Goal: Navigation & Orientation: Find specific page/section

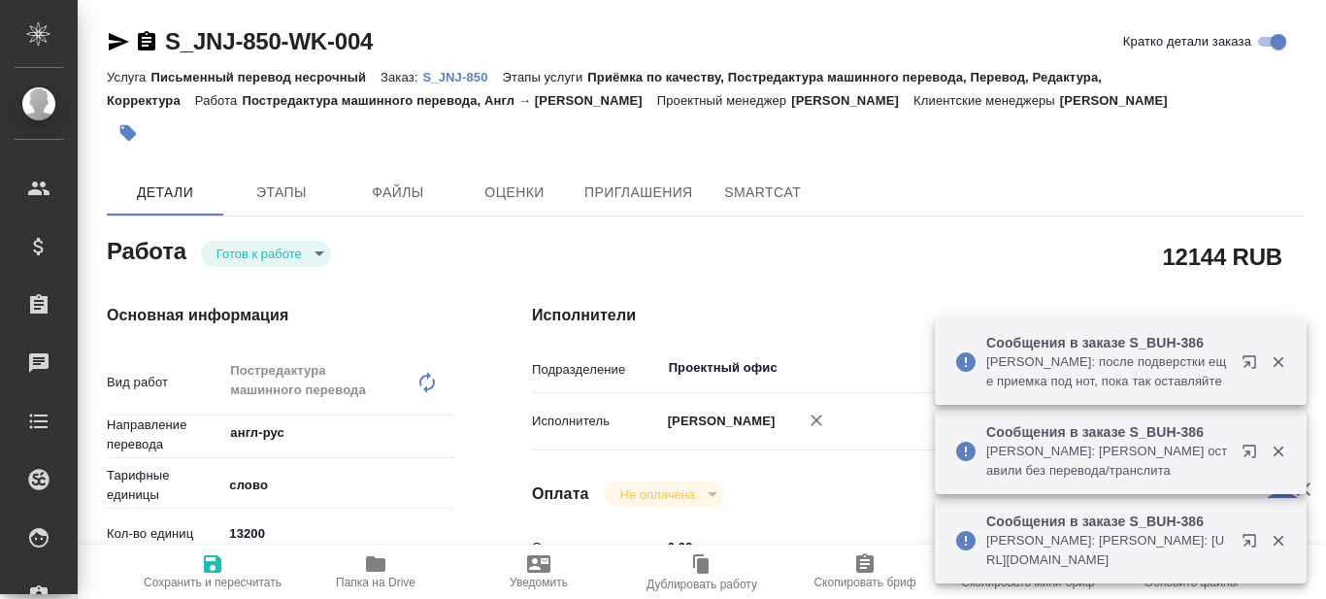
type textarea "x"
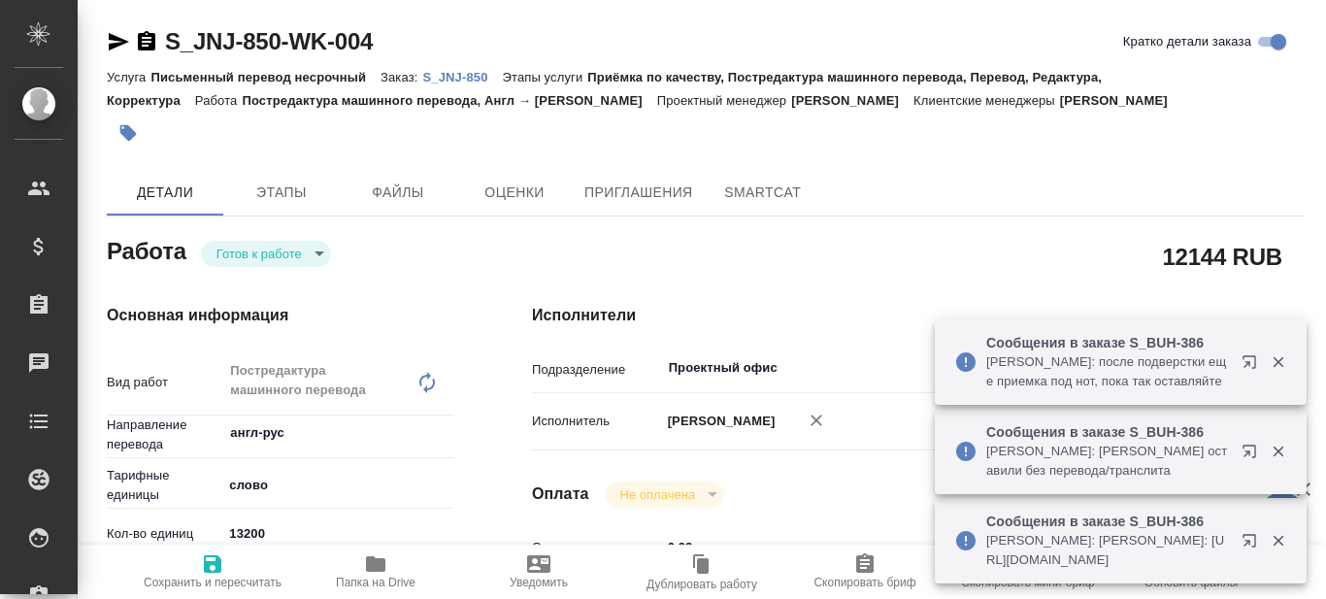
type textarea "x"
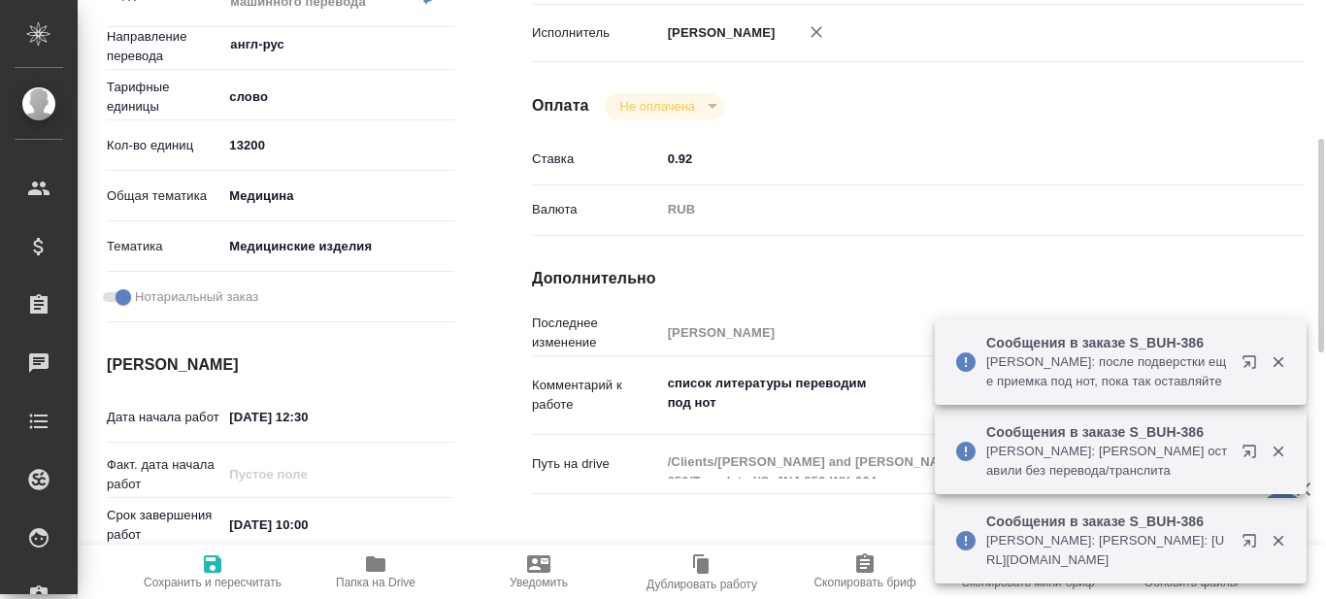
type textarea "x"
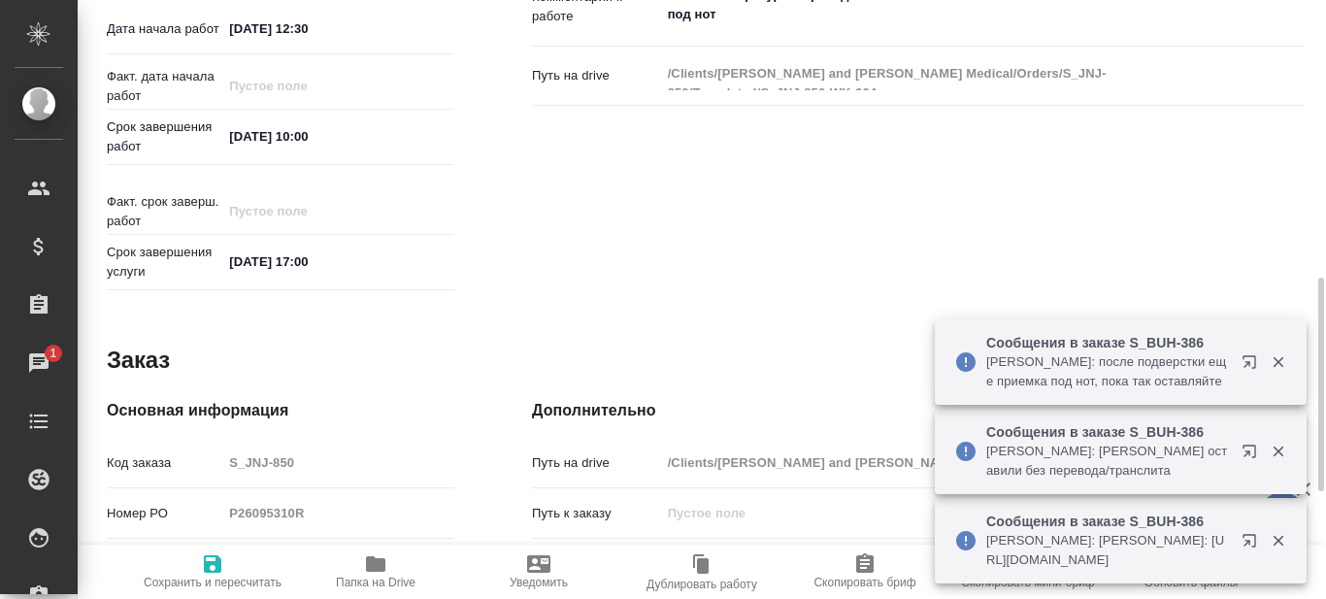
type textarea "x"
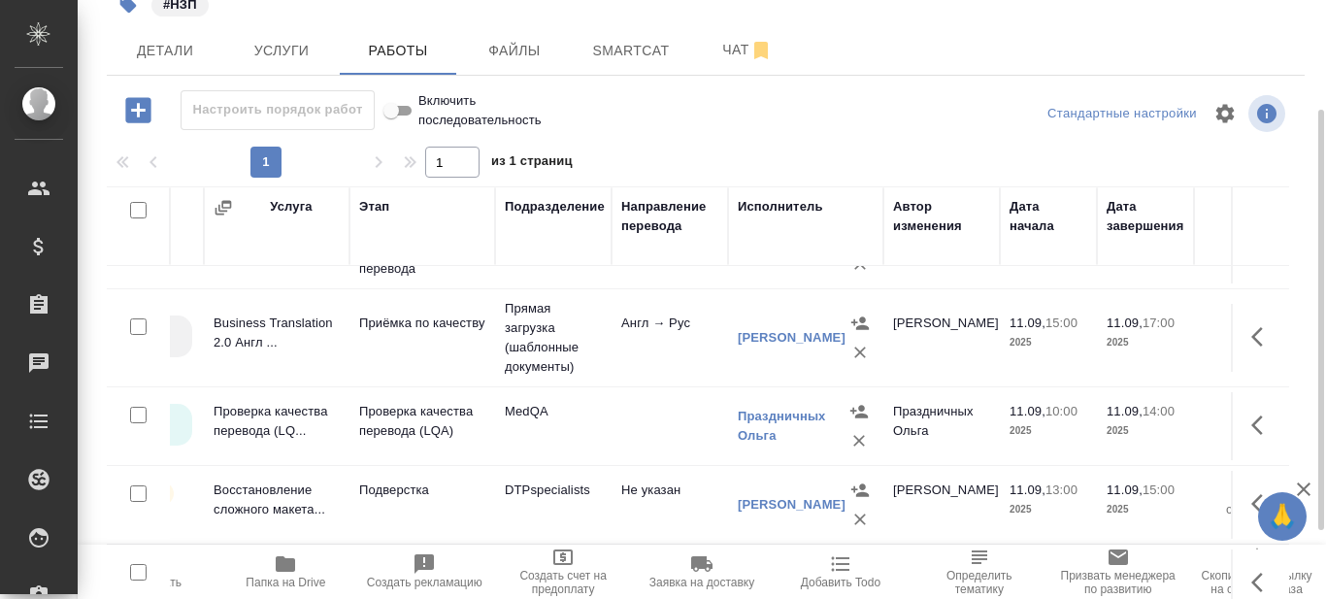
scroll to position [297, 197]
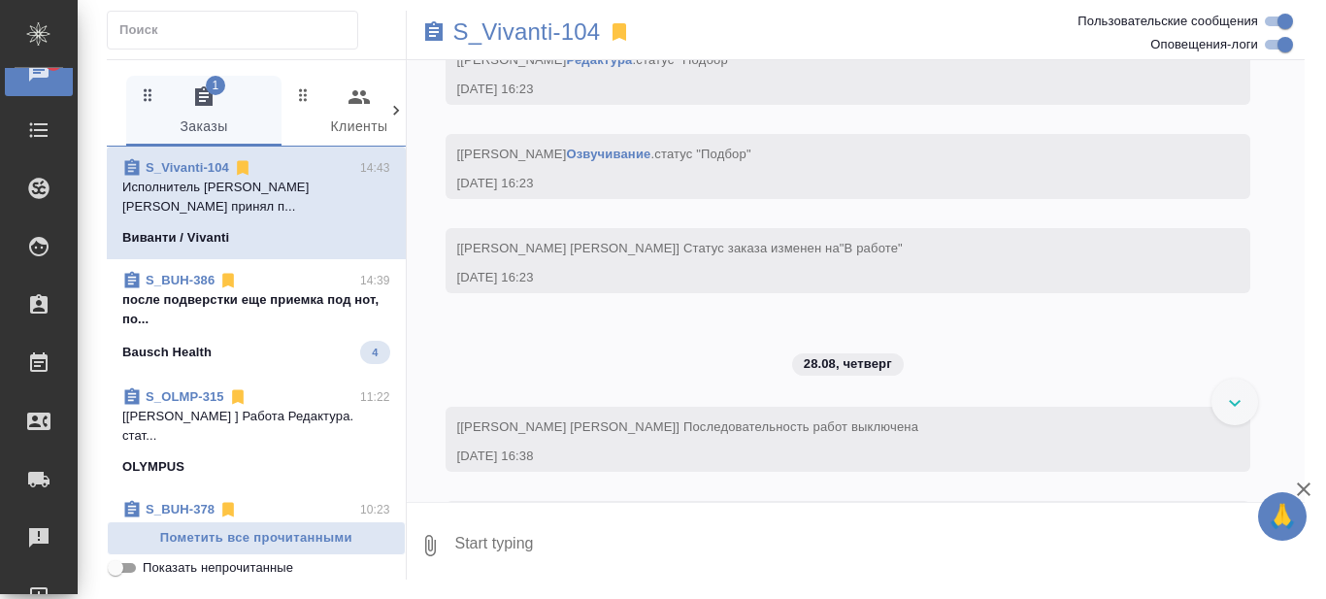
scroll to position [2429, 0]
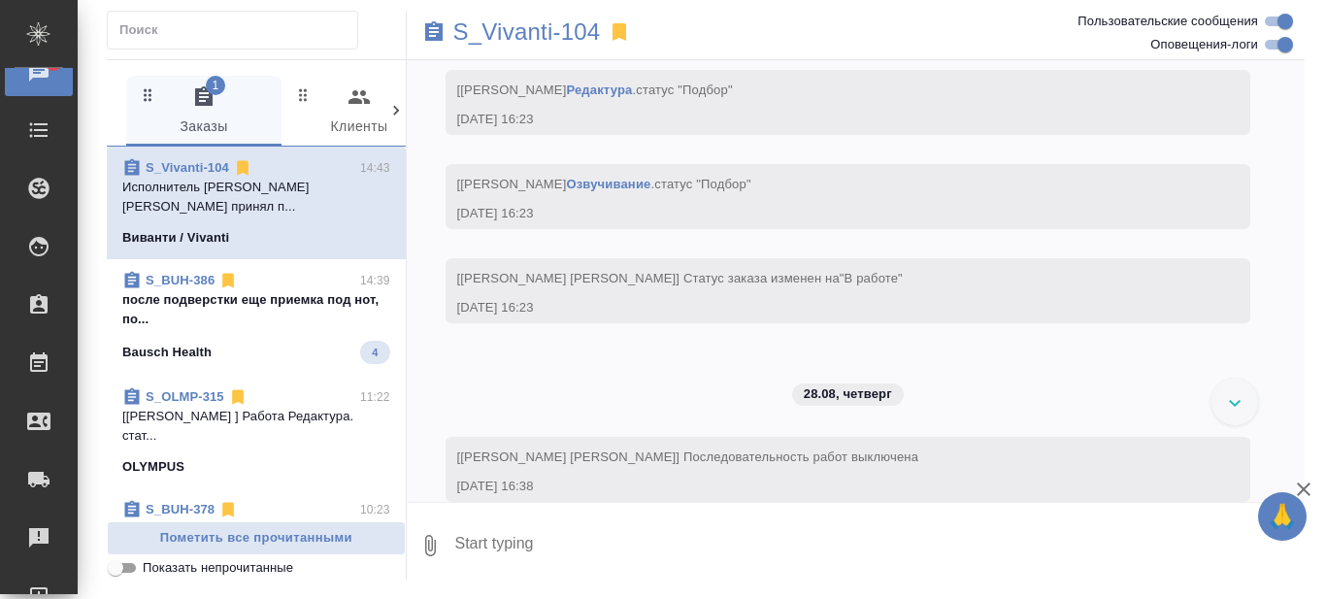
drag, startPoint x: 621, startPoint y: 29, endPoint x: 829, endPoint y: 12, distance: 209.5
click at [621, 30] on icon at bounding box center [620, 31] width 14 height 17
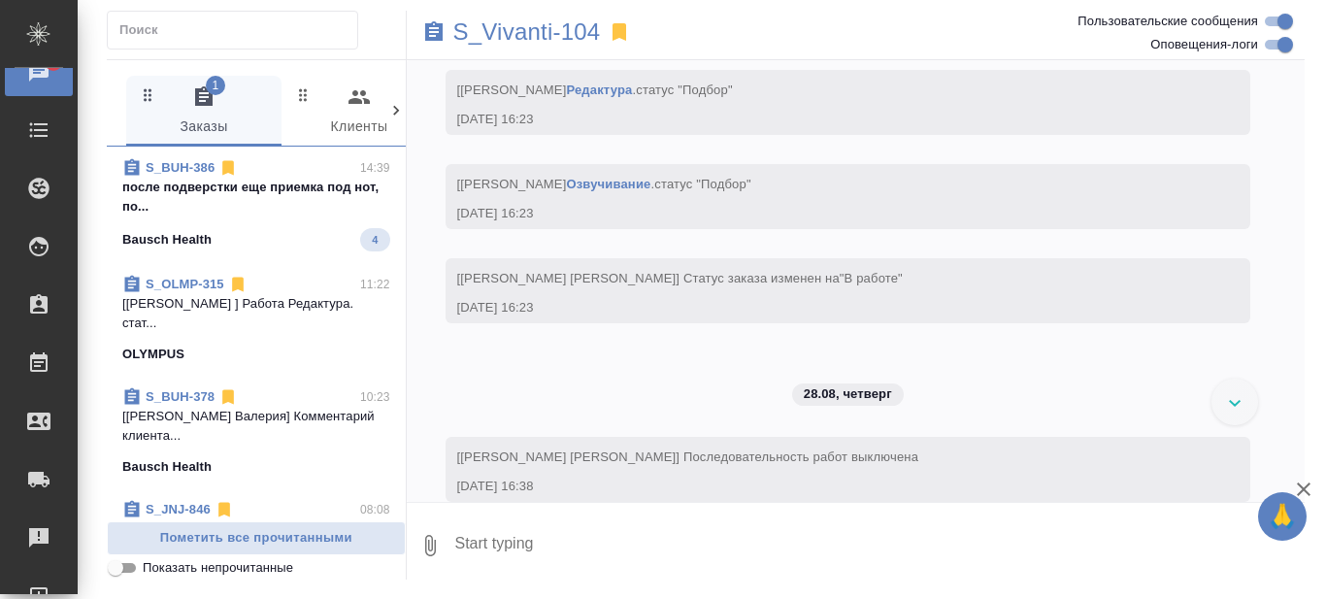
click at [261, 213] on p "после подверстки еще приемка под нот, по..." at bounding box center [256, 197] width 268 height 39
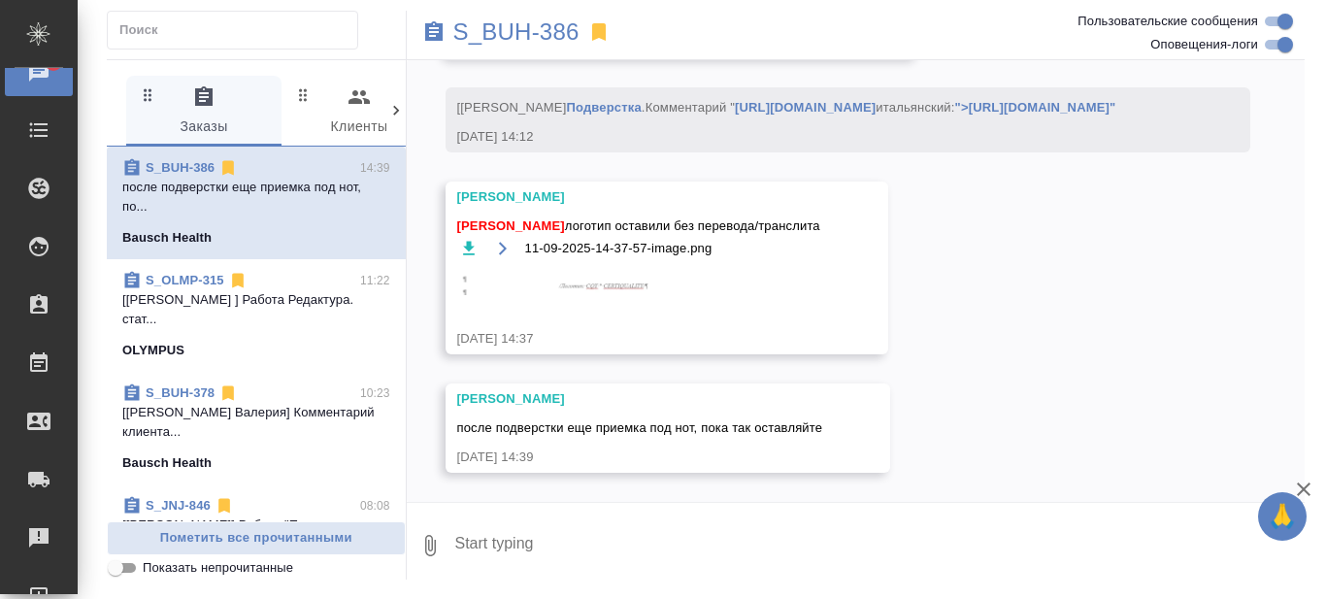
scroll to position [13946, 0]
click at [590, 287] on img at bounding box center [602, 282] width 291 height 25
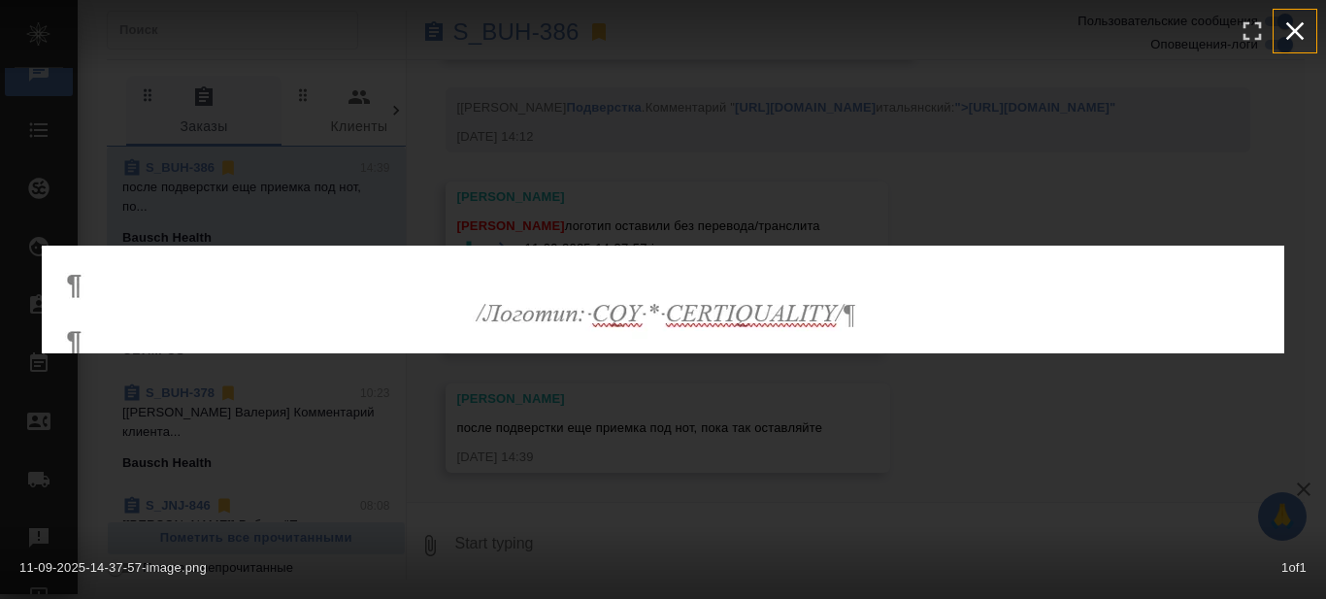
click at [1298, 25] on icon "button" at bounding box center [1295, 31] width 31 height 31
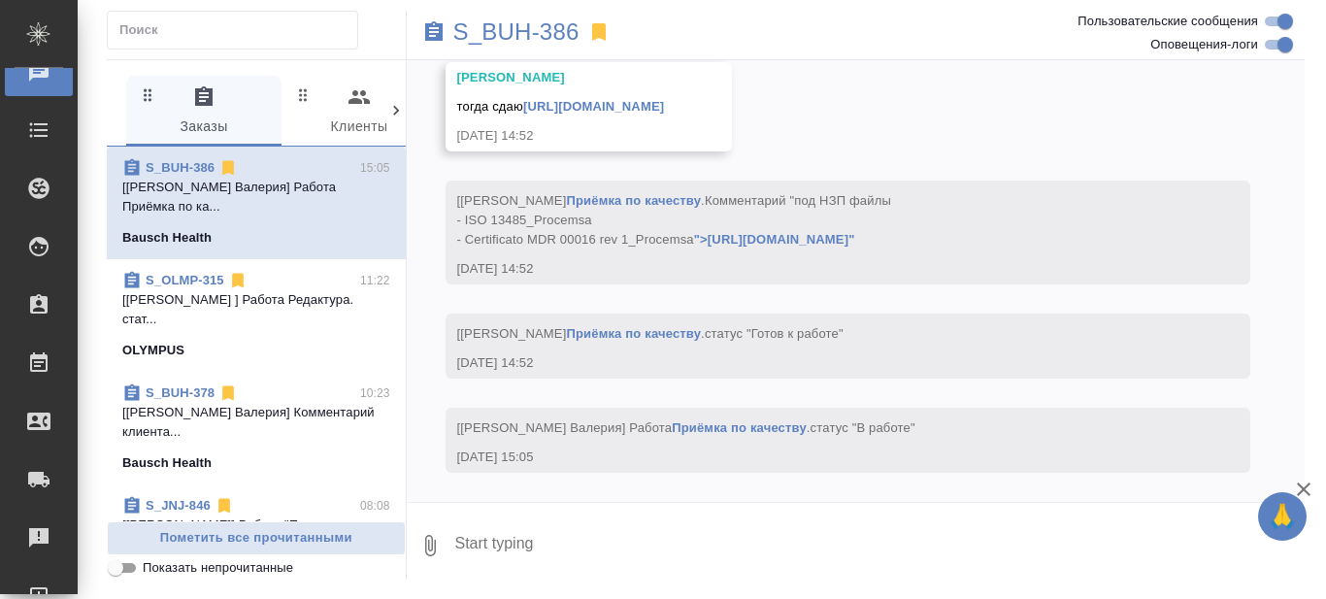
scroll to position [14727, 0]
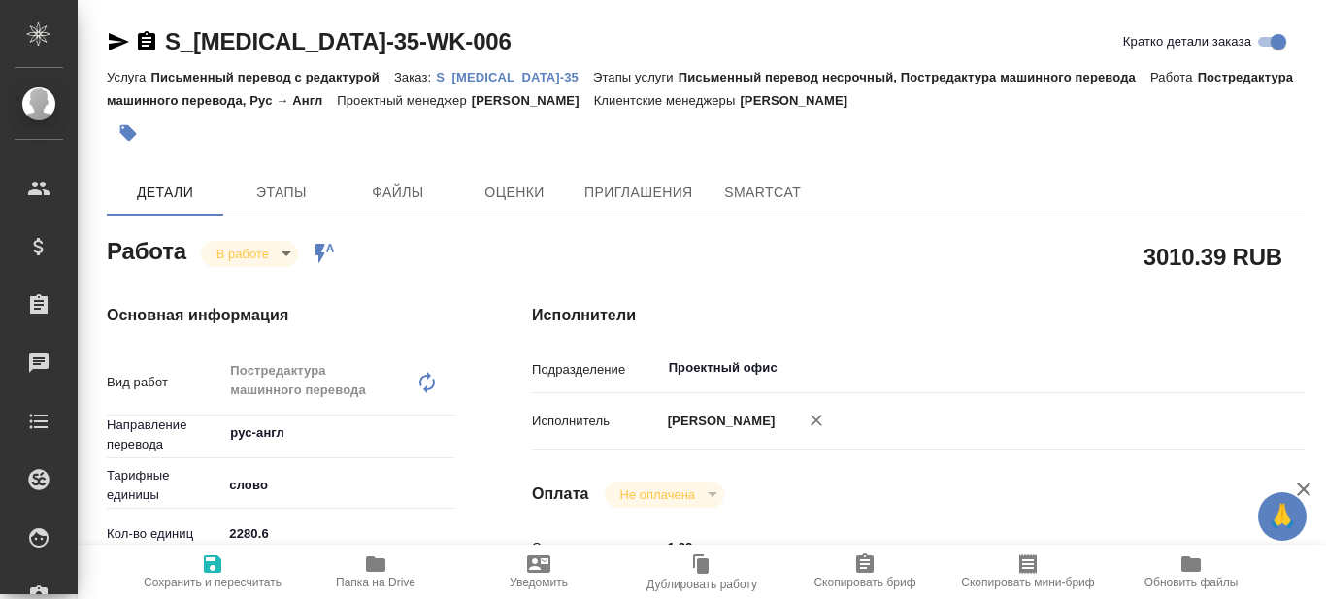
type textarea "x"
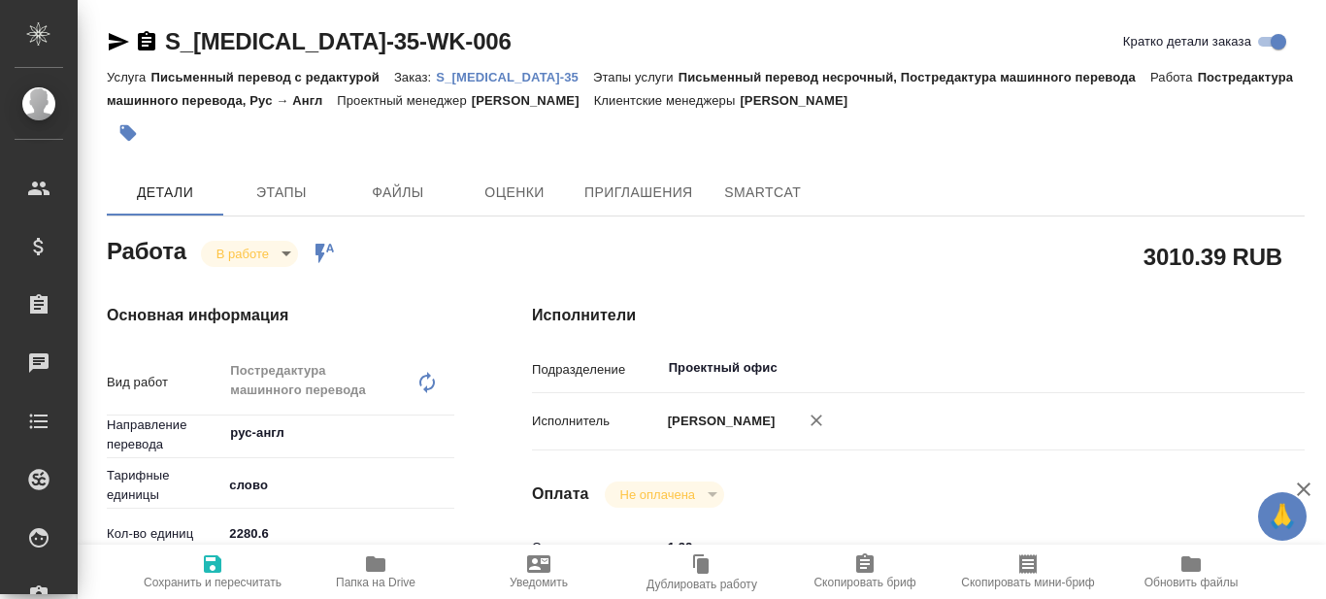
type textarea "x"
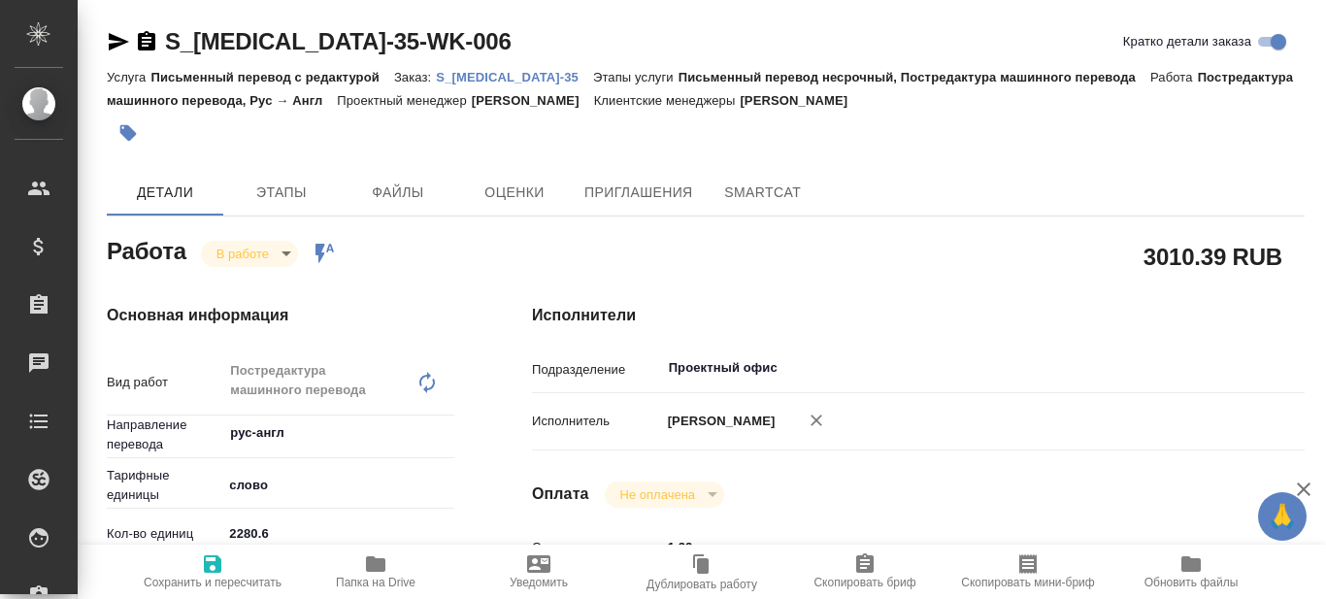
type textarea "x"
